Goal: Transaction & Acquisition: Purchase product/service

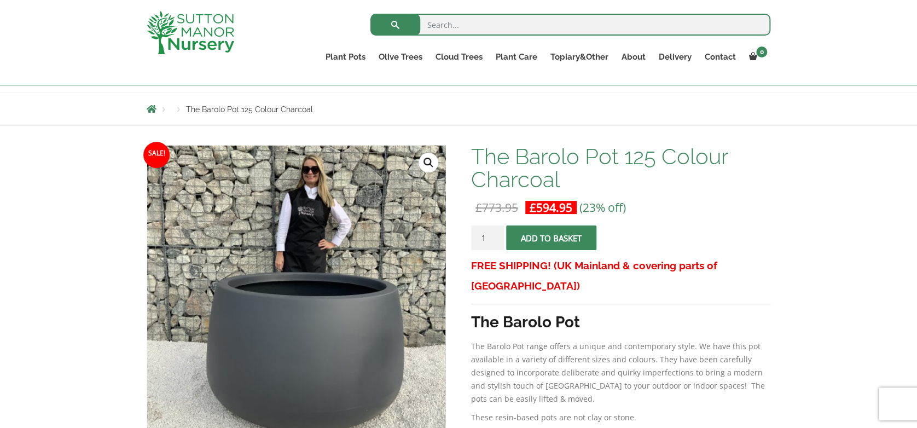
scroll to position [103, 0]
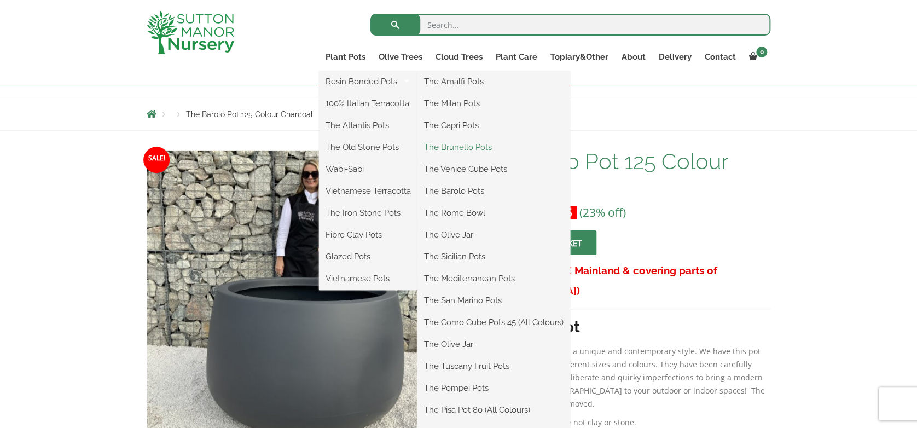
click at [485, 144] on link "The Brunello Pots" at bounding box center [493, 147] width 153 height 16
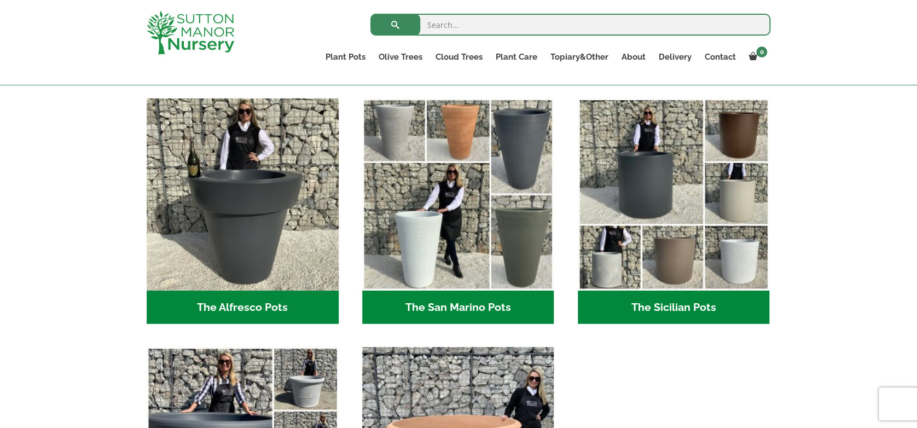
scroll to position [1250, 0]
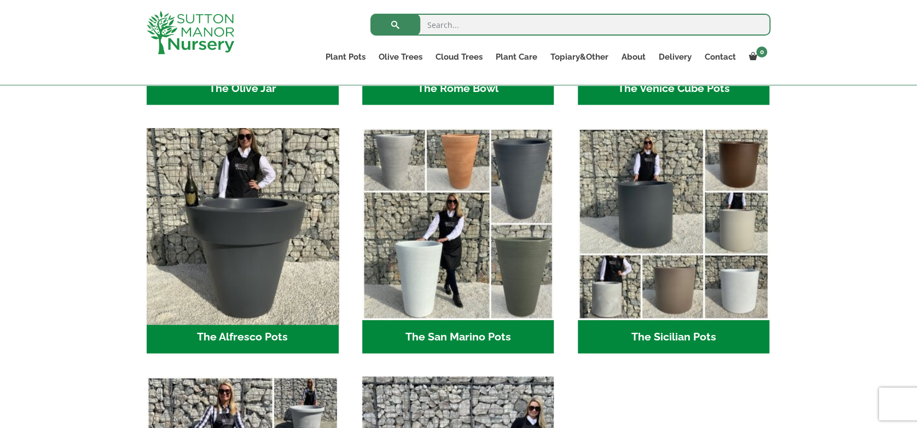
click at [232, 264] on img "Visit product category The Alfresco Pots" at bounding box center [242, 223] width 201 height 201
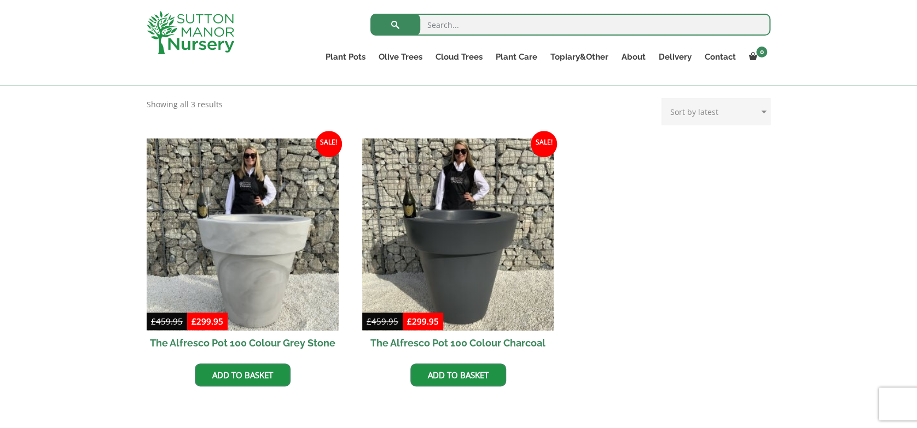
scroll to position [436, 0]
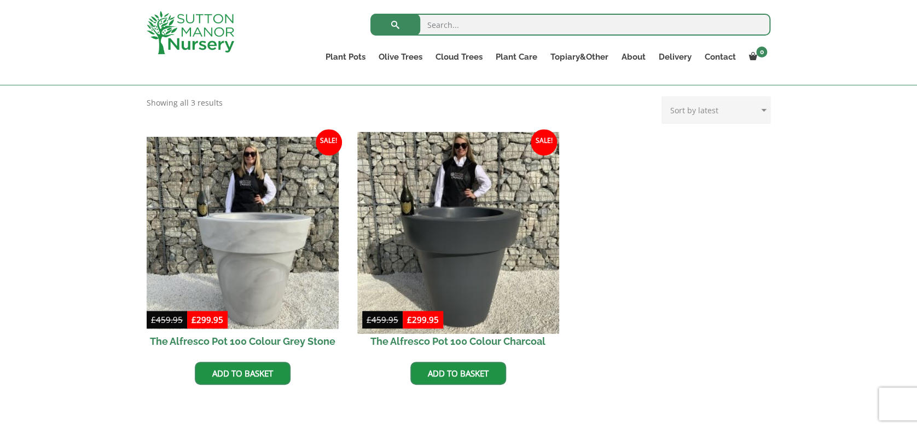
click at [504, 281] on img at bounding box center [457, 232] width 201 height 201
click at [511, 217] on img at bounding box center [457, 232] width 201 height 201
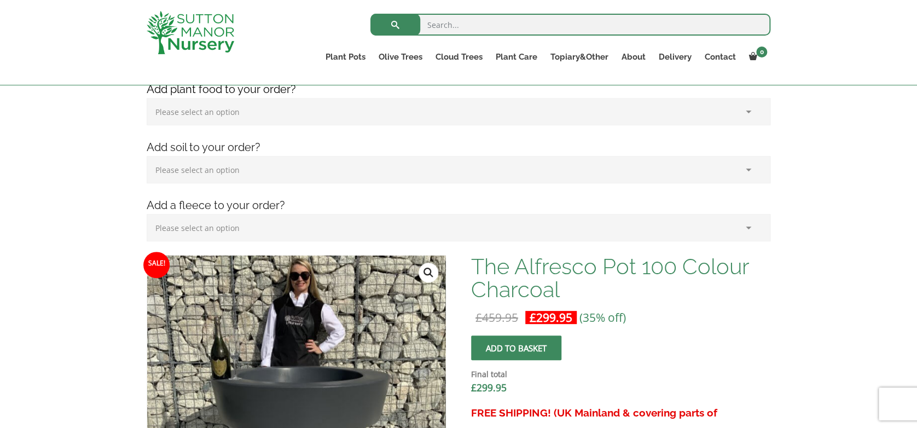
scroll to position [159, 0]
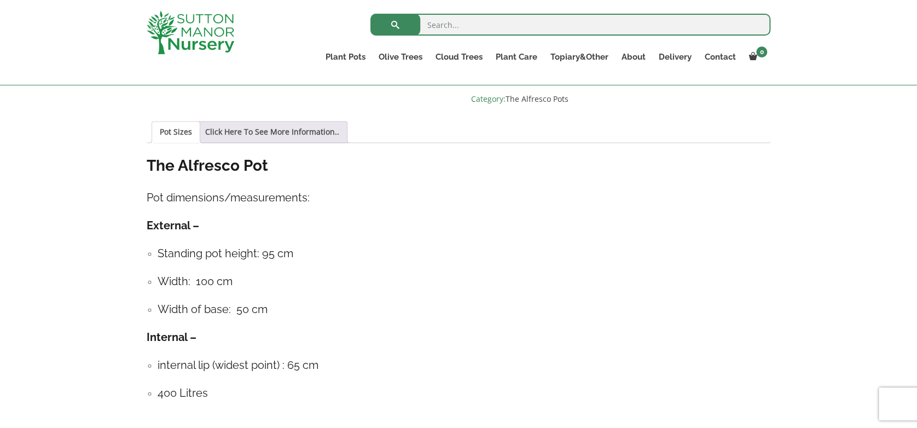
scroll to position [748, 0]
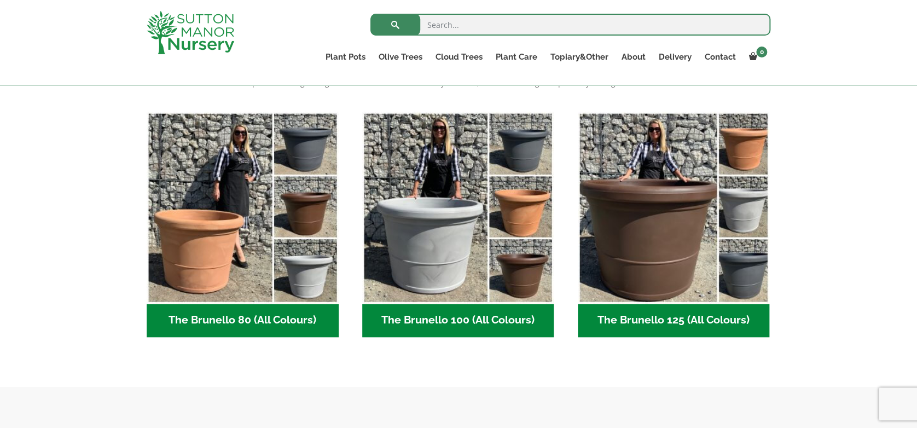
scroll to position [259, 0]
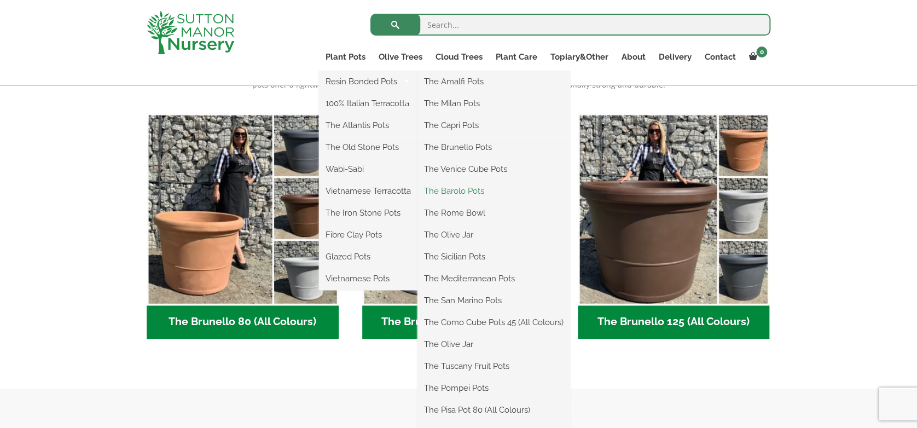
click at [443, 193] on link "The Barolo Pots" at bounding box center [493, 191] width 153 height 16
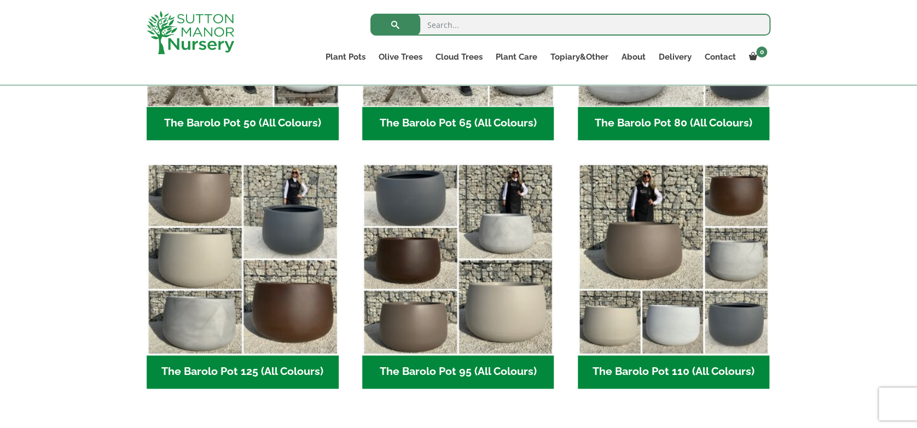
scroll to position [456, 0]
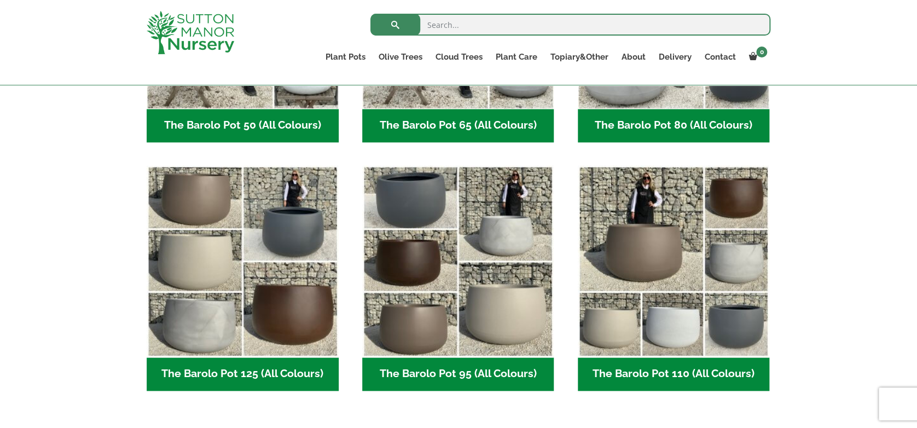
drag, startPoint x: 703, startPoint y: 80, endPoint x: 743, endPoint y: 118, distance: 54.9
click at [743, 118] on body "0 No products in the basket. Plant Pots Resin Bonded Pots The Amalfi Pots The M…" at bounding box center [458, 252] width 917 height 1417
click at [743, 118] on h2 "The Barolo Pot 80 (All Colours) (6)" at bounding box center [674, 126] width 192 height 34
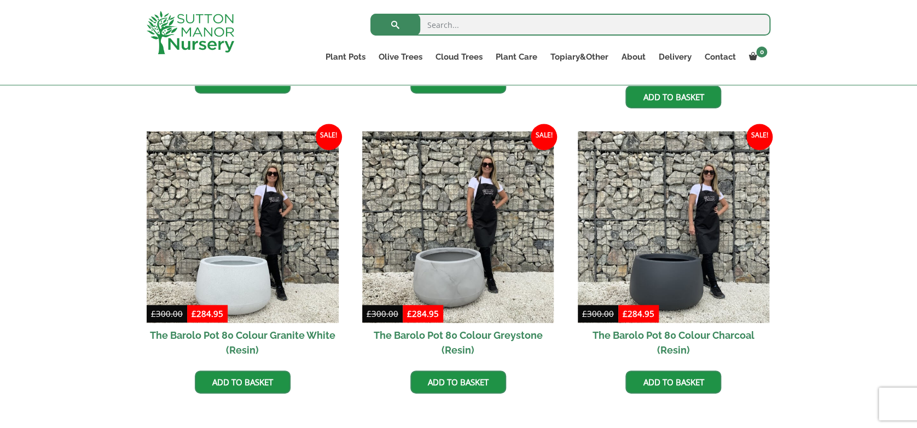
scroll to position [532, 0]
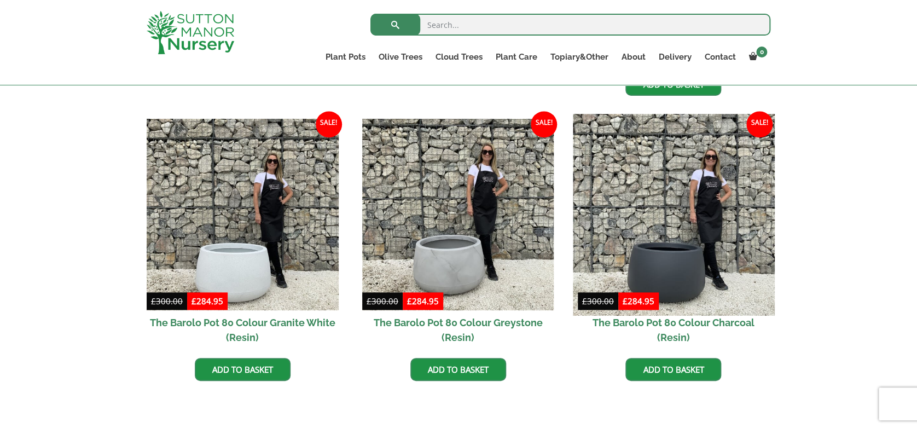
click at [703, 266] on img at bounding box center [673, 214] width 201 height 201
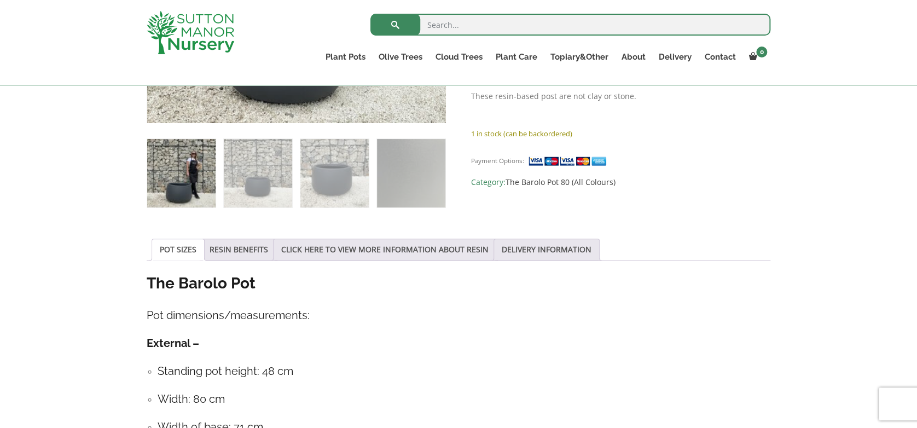
scroll to position [426, 0]
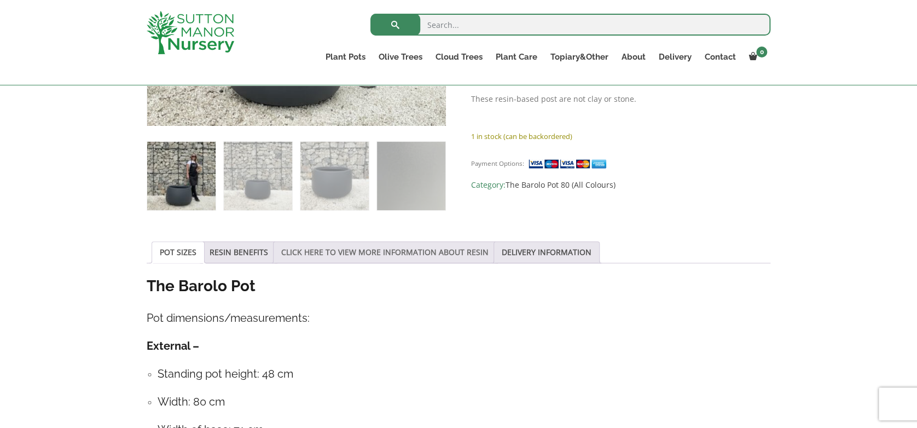
click at [381, 257] on link "CLICK HERE TO VIEW MORE INFORMATION ABOUT RESIN" at bounding box center [384, 252] width 207 height 21
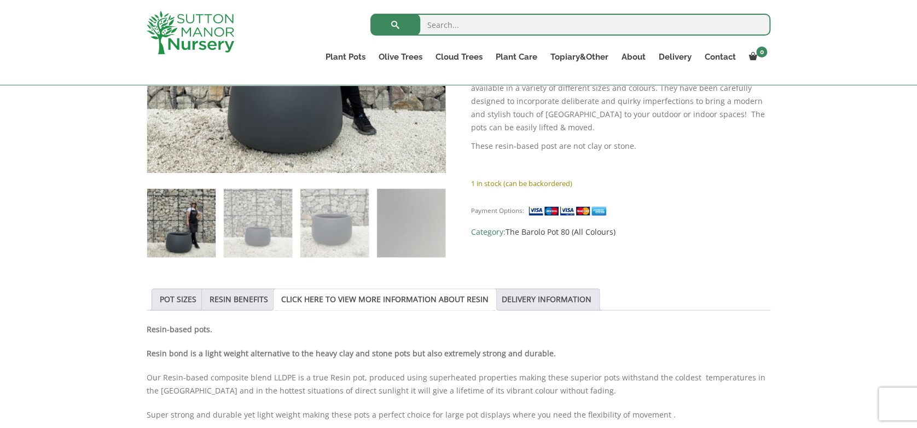
scroll to position [380, 0]
click at [236, 304] on link "RESIN BENEFITS" at bounding box center [238, 298] width 59 height 21
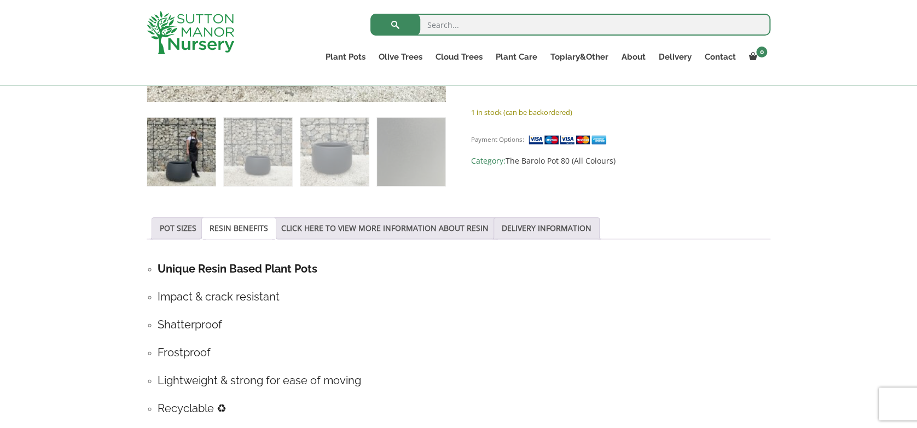
scroll to position [444, 0]
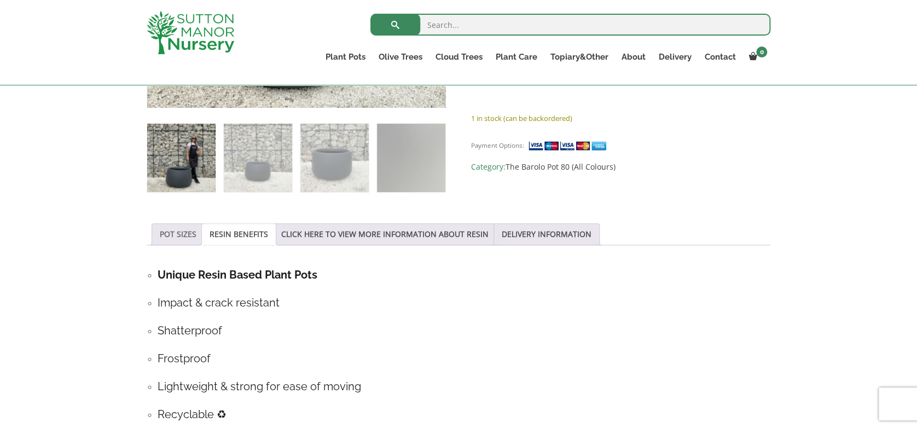
click at [172, 241] on link "POT SIZES" at bounding box center [178, 234] width 37 height 21
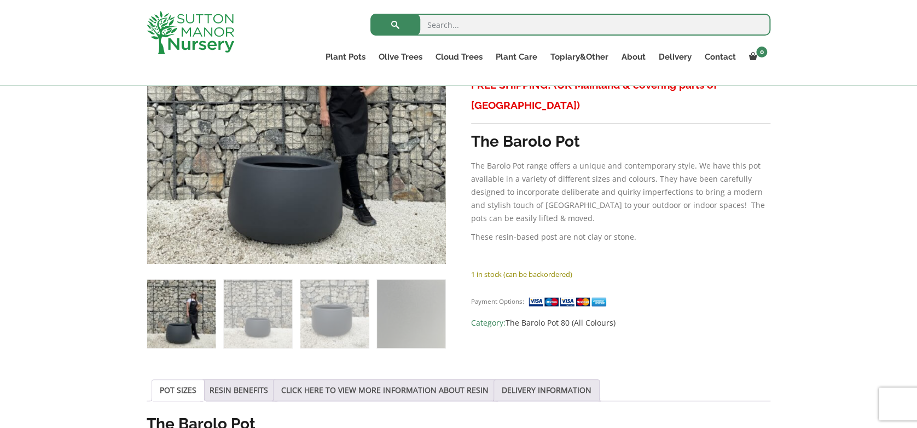
scroll to position [308, 0]
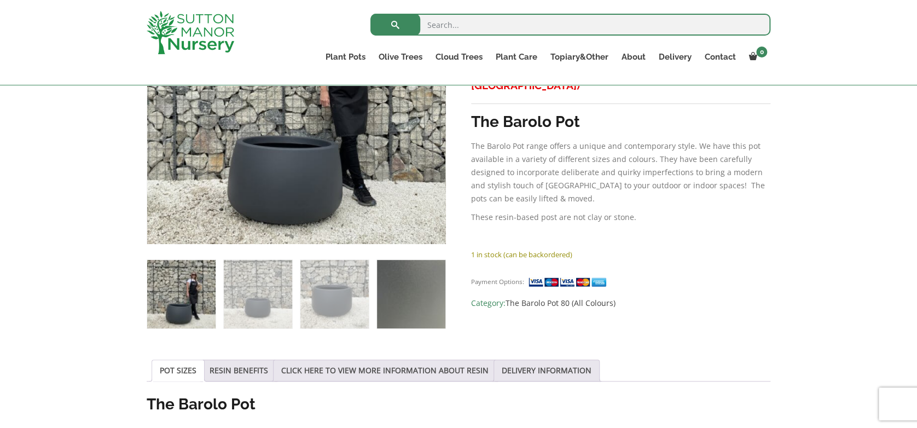
click at [428, 283] on img at bounding box center [411, 294] width 68 height 68
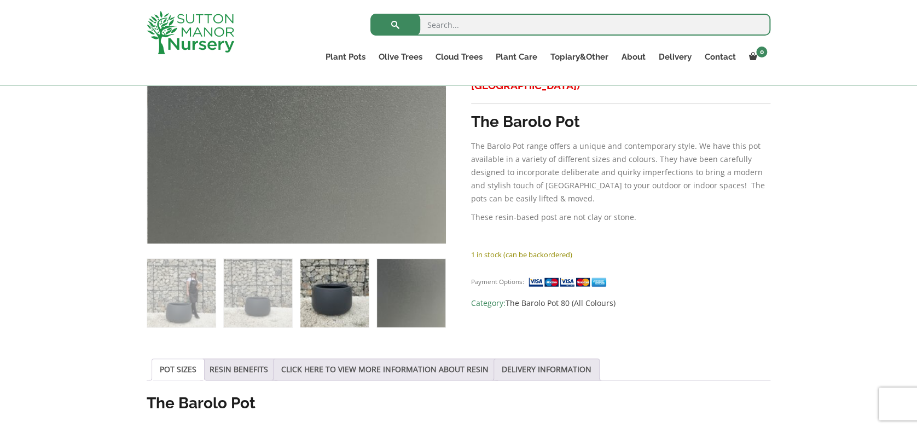
click at [352, 301] on img at bounding box center [334, 293] width 68 height 68
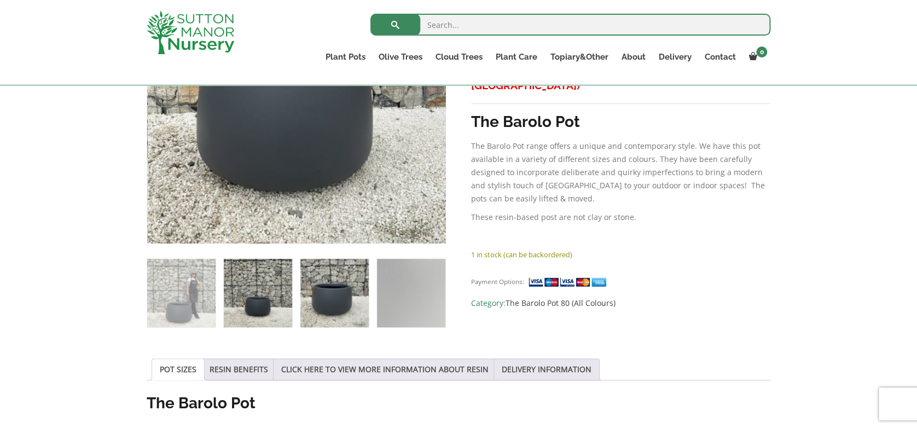
click at [265, 301] on img at bounding box center [258, 293] width 68 height 68
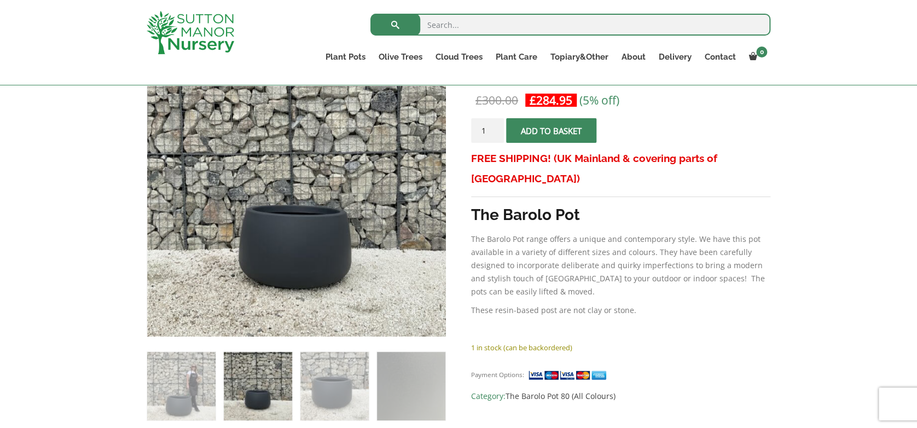
scroll to position [213, 0]
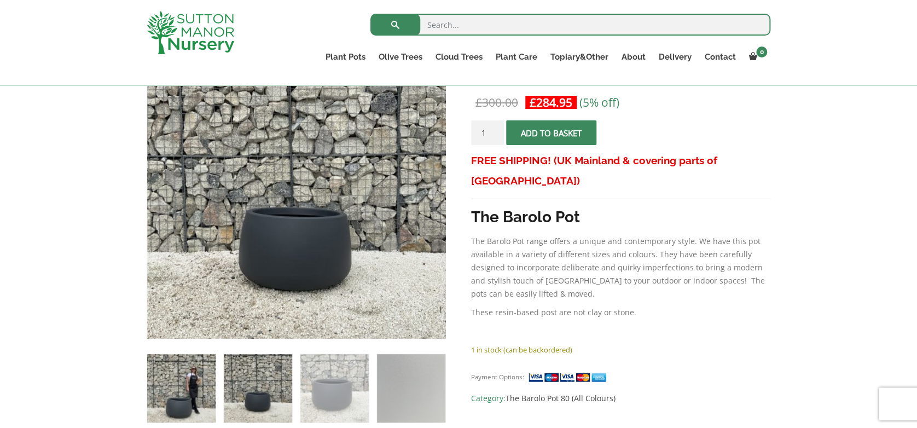
click at [187, 400] on img at bounding box center [181, 388] width 68 height 68
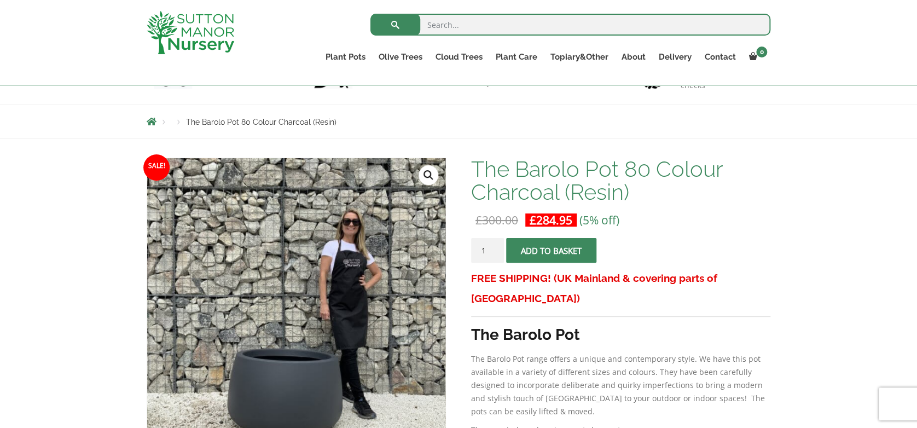
scroll to position [92, 0]
